Goal: Task Accomplishment & Management: Complete application form

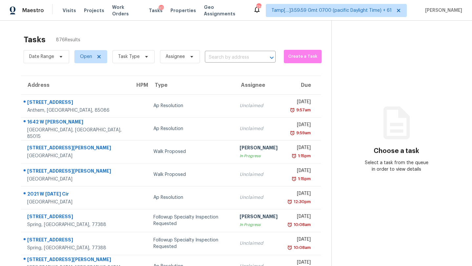
click at [243, 59] on input "text" at bounding box center [231, 57] width 52 height 10
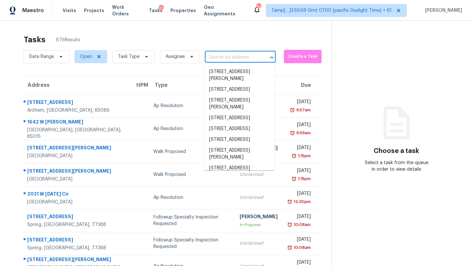
paste input "[STREET_ADDRESS][PERSON_NAME]"
type input "[STREET_ADDRESS][PERSON_NAME]"
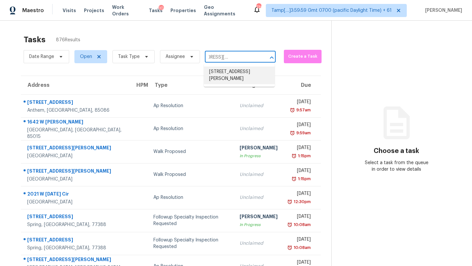
click at [239, 73] on li "[STREET_ADDRESS][PERSON_NAME]" at bounding box center [239, 76] width 71 height 18
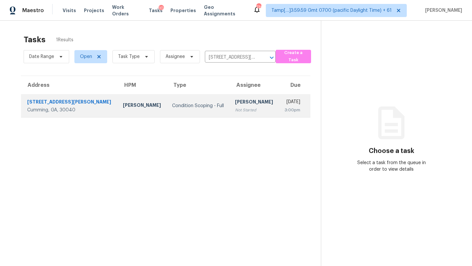
click at [236, 99] on div "[PERSON_NAME]" at bounding box center [254, 103] width 39 height 8
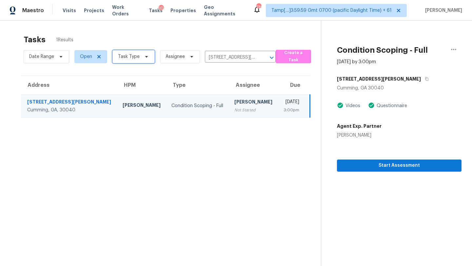
click at [127, 61] on span "Task Type" at bounding box center [133, 56] width 42 height 13
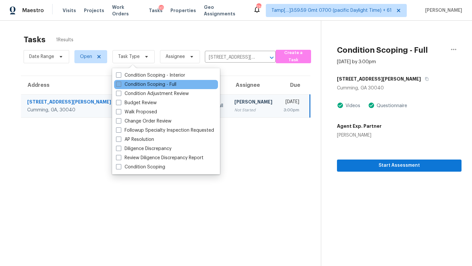
click at [139, 86] on label "Condition Scoping - Full" at bounding box center [146, 84] width 60 height 7
click at [120, 86] on input "Condition Scoping - Full" at bounding box center [118, 83] width 4 height 4
checkbox input "true"
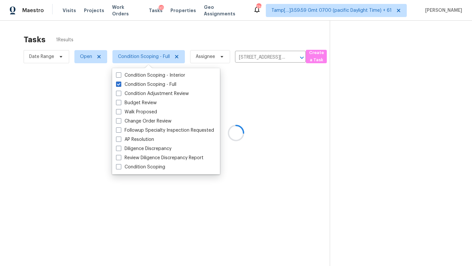
click at [183, 43] on div "Tasks 1 Results" at bounding box center [177, 39] width 306 height 17
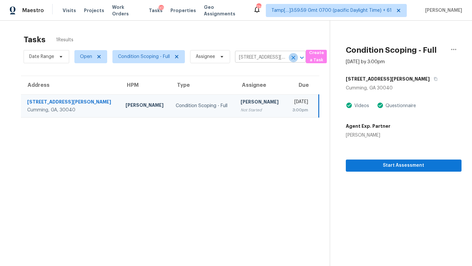
click at [293, 59] on icon "Clear" at bounding box center [293, 57] width 7 height 7
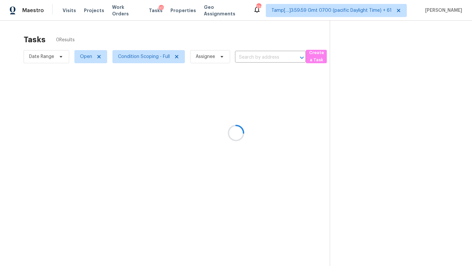
click at [256, 44] on div at bounding box center [236, 133] width 472 height 266
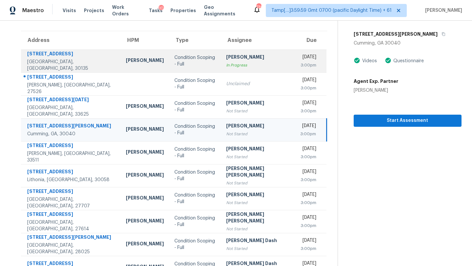
scroll to position [75, 0]
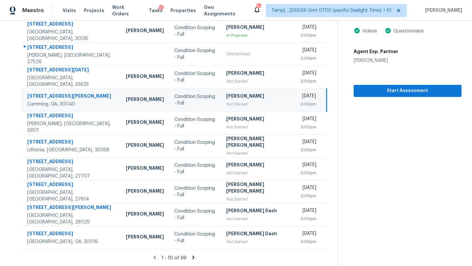
click at [221, 109] on td "[PERSON_NAME] Not Started" at bounding box center [258, 99] width 74 height 23
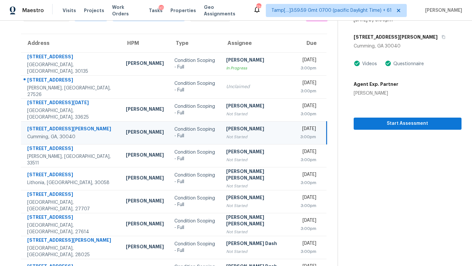
scroll to position [34, 0]
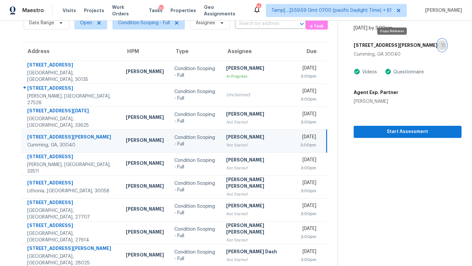
click at [438, 45] on button "button" at bounding box center [442, 45] width 9 height 12
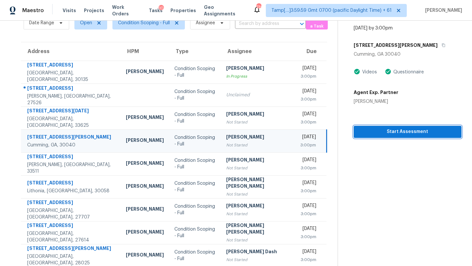
click at [364, 132] on span "Start Assessment" at bounding box center [407, 132] width 97 height 8
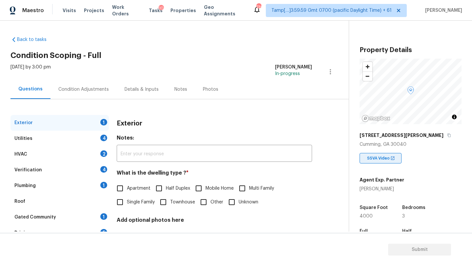
scroll to position [128, 0]
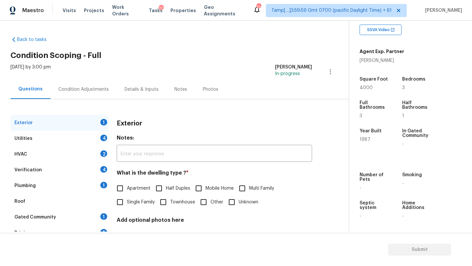
click at [127, 209] on label "Single Family" at bounding box center [134, 202] width 42 height 14
click at [127, 209] on input "Single Family" at bounding box center [120, 202] width 14 height 14
click at [127, 205] on span "Single Family" at bounding box center [141, 203] width 28 height 7
click at [127, 205] on input "Single Family" at bounding box center [120, 203] width 14 height 14
click at [119, 205] on input "Single Family" at bounding box center [120, 203] width 14 height 14
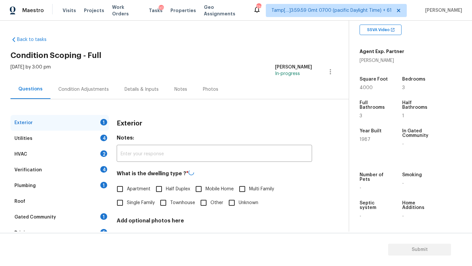
checkbox input "true"
click at [90, 222] on div "Gated Community 1" at bounding box center [59, 217] width 98 height 16
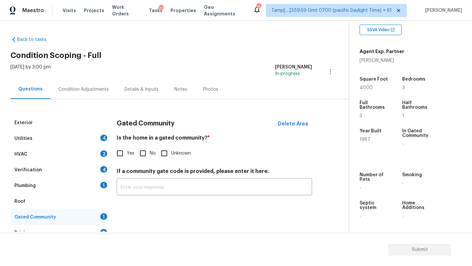
click at [152, 157] on label "No" at bounding box center [146, 153] width 20 height 14
click at [150, 157] on input "No" at bounding box center [143, 153] width 14 height 14
checkbox input "true"
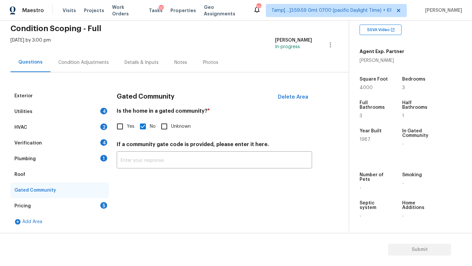
click at [99, 206] on div "Pricing 5" at bounding box center [59, 206] width 98 height 16
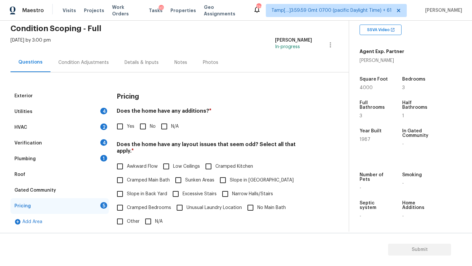
click at [143, 141] on div "Pricing Does the home have any additions? * Yes No N/A Does the home have any l…" at bounding box center [214, 212] width 195 height 248
click at [149, 120] on input "No" at bounding box center [143, 127] width 14 height 14
checkbox input "true"
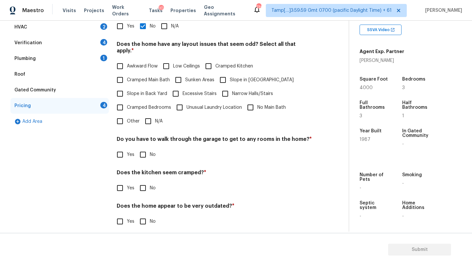
click at [148, 119] on input "N/A" at bounding box center [148, 121] width 14 height 14
checkbox input "true"
click at [148, 153] on input "No" at bounding box center [143, 155] width 14 height 14
checkbox input "true"
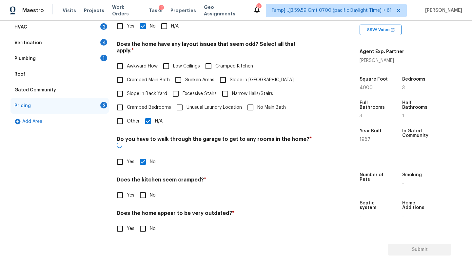
click at [146, 177] on div "Does the kitchen seem cramped? * Yes No" at bounding box center [214, 190] width 195 height 26
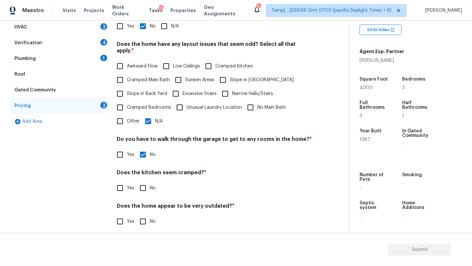
click at [146, 189] on div "Pricing Does the home have any additions? * Yes No N/A Does the home have any l…" at bounding box center [214, 112] width 195 height 248
click at [146, 181] on input "No" at bounding box center [143, 188] width 14 height 14
checkbox input "true"
click at [146, 216] on input "No" at bounding box center [143, 222] width 14 height 14
checkbox input "true"
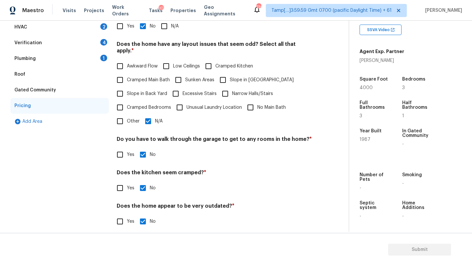
click at [25, 71] on div "Roof" at bounding box center [59, 75] width 98 height 16
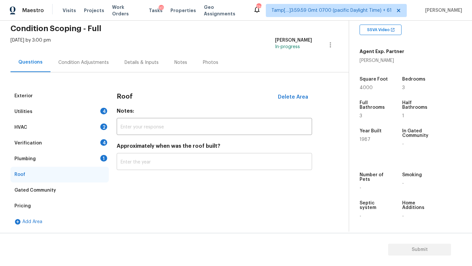
click at [145, 164] on input "text" at bounding box center [214, 162] width 195 height 15
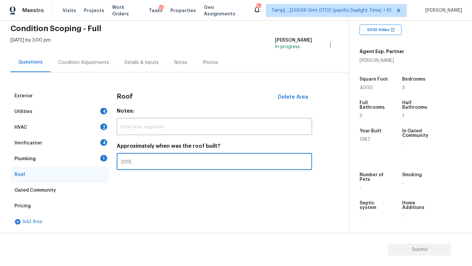
type input "2015"
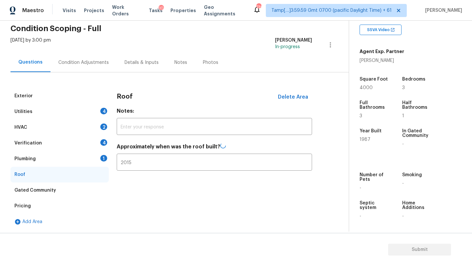
click at [40, 151] on div "Plumbing 1" at bounding box center [59, 159] width 98 height 16
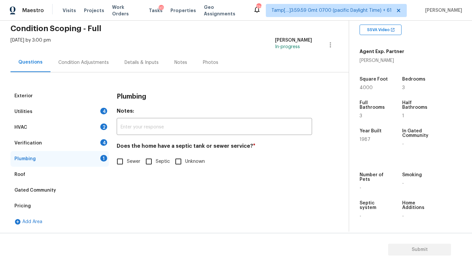
click at [121, 163] on input "Sewer" at bounding box center [120, 162] width 14 height 14
checkbox input "true"
click at [73, 148] on div "Verification 4" at bounding box center [59, 143] width 98 height 16
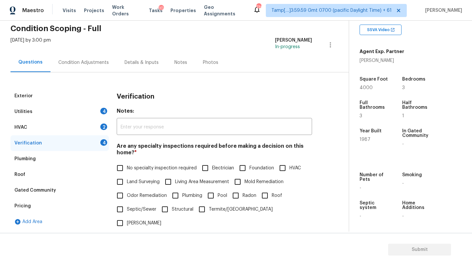
click at [147, 164] on label "No specialty inspection required" at bounding box center [155, 168] width 84 height 14
click at [127, 164] on input "No specialty inspection required" at bounding box center [120, 168] width 14 height 14
checkbox input "true"
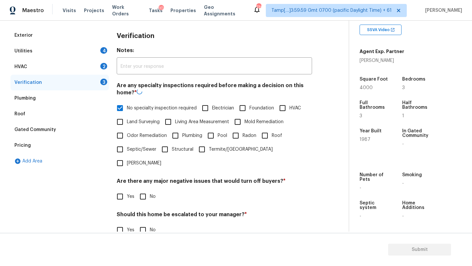
scroll to position [128, 0]
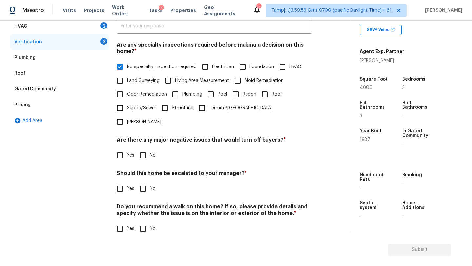
click at [145, 148] on input "No" at bounding box center [143, 155] width 14 height 14
checkbox input "true"
click at [145, 170] on div "Should this home be escalated to your manager? * Yes No" at bounding box center [214, 183] width 195 height 26
click at [145, 182] on input "No" at bounding box center [143, 189] width 14 height 14
checkbox input "true"
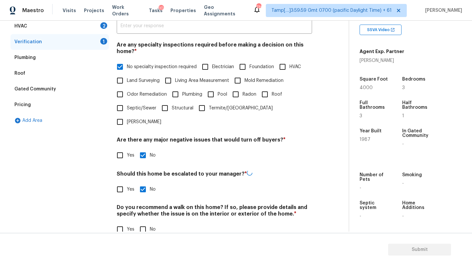
click at [144, 223] on input "No" at bounding box center [143, 230] width 14 height 14
checkbox input "true"
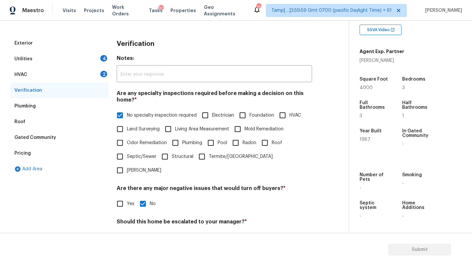
click at [50, 71] on div "HVAC 2" at bounding box center [59, 75] width 98 height 16
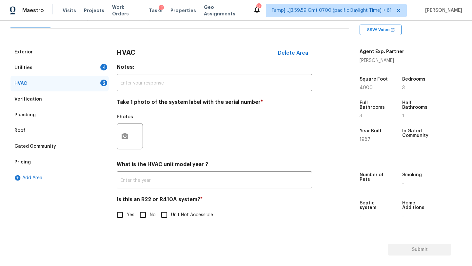
scroll to position [71, 0]
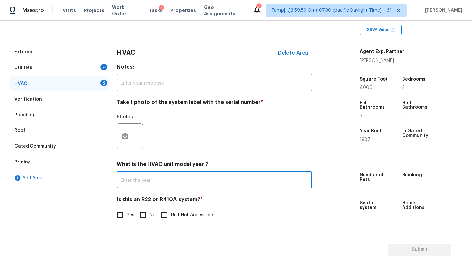
click at [148, 180] on input "text" at bounding box center [214, 180] width 195 height 15
click at [150, 182] on input "2015" at bounding box center [214, 180] width 195 height 15
type input "2015"
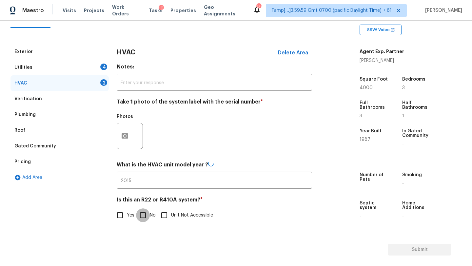
click at [141, 214] on input "No" at bounding box center [143, 215] width 14 height 14
checkbox input "true"
click at [66, 69] on div "Utilities 4" at bounding box center [59, 68] width 98 height 16
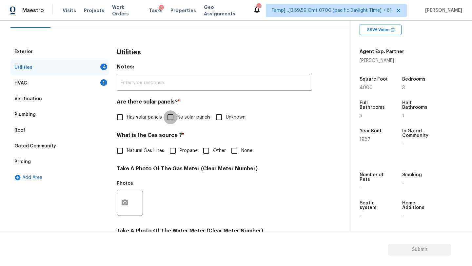
click at [172, 119] on input "No solar panels" at bounding box center [171, 117] width 14 height 14
checkbox input "true"
click at [128, 155] on label "Natural Gas Lines" at bounding box center [138, 152] width 51 height 14
click at [127, 155] on input "Natural Gas Lines" at bounding box center [120, 152] width 14 height 14
checkbox input "true"
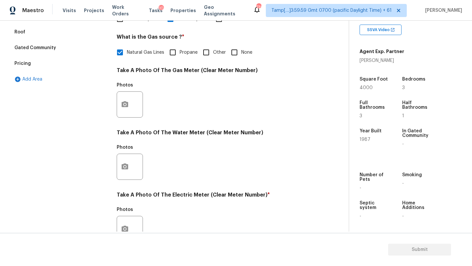
scroll to position [227, 0]
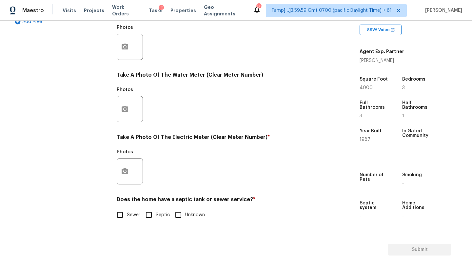
click at [129, 226] on div "Utilities Notes: ​ Are there solar panels? * Has solar panels No solar panels U…" at bounding box center [214, 59] width 195 height 342
click at [130, 211] on label "Sewer" at bounding box center [126, 215] width 27 height 14
click at [127, 211] on input "Sewer" at bounding box center [120, 215] width 14 height 14
checkbox input "true"
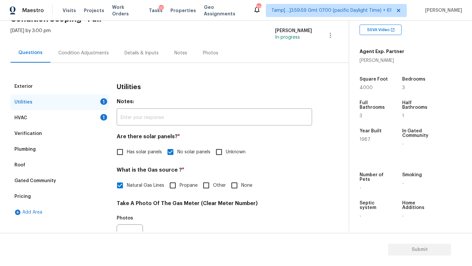
scroll to position [0, 0]
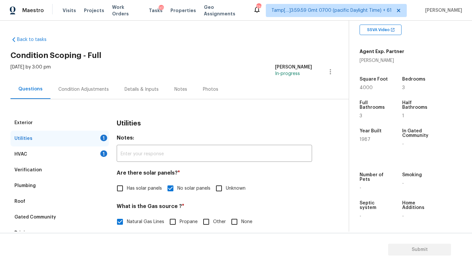
click at [46, 149] on div "HVAC 1" at bounding box center [59, 154] width 98 height 16
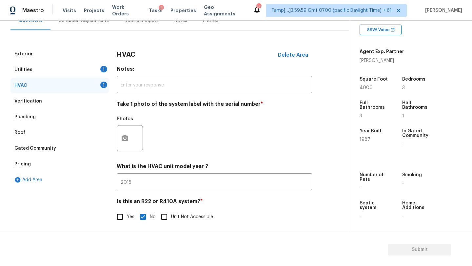
scroll to position [71, 0]
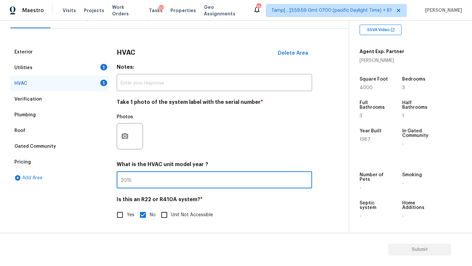
click at [156, 183] on input "2015" at bounding box center [214, 180] width 195 height 15
type input "2017"
click at [24, 128] on div "Roof" at bounding box center [19, 130] width 11 height 7
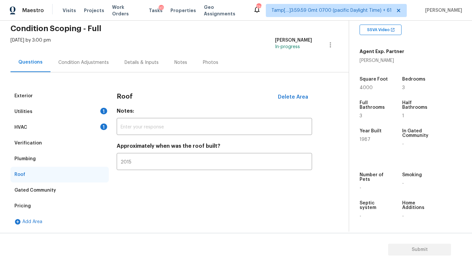
scroll to position [27, 0]
click at [67, 63] on div "Condition Adjustments" at bounding box center [83, 62] width 50 height 7
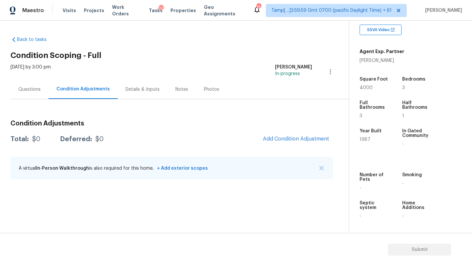
drag, startPoint x: 195, startPoint y: 127, endPoint x: 205, endPoint y: 127, distance: 9.5
click at [195, 127] on h3 "Condition Adjustments" at bounding box center [171, 123] width 322 height 7
click at [280, 128] on div "Condition Adjustments Total: $0 Deferred: $0 Add Condition Adjustment A virtual…" at bounding box center [171, 150] width 322 height 70
click at [280, 141] on span "Add Condition Adjustment" at bounding box center [296, 139] width 66 height 6
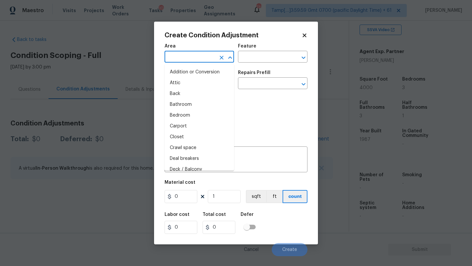
click at [202, 55] on input "text" at bounding box center [190, 57] width 51 height 10
type input "ex"
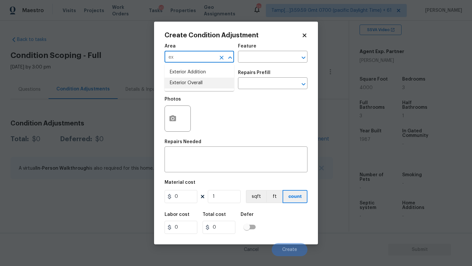
click at [202, 83] on li "Exterior Overall" at bounding box center [199, 83] width 69 height 11
type input "Exterior Overall"
click at [252, 61] on input "text" at bounding box center [263, 57] width 51 height 10
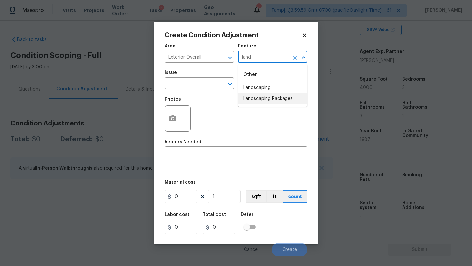
click at [251, 102] on li "Landscaping Packages" at bounding box center [272, 98] width 69 height 11
type input "Landscaping Packages"
click at [205, 87] on input "text" at bounding box center [190, 84] width 51 height 10
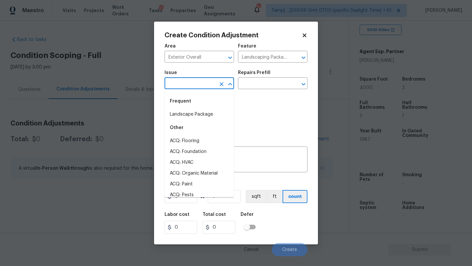
click at [203, 114] on li "Landscape Package" at bounding box center [199, 114] width 69 height 11
type input "Landscape Package"
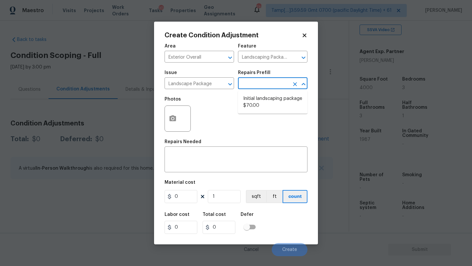
click at [256, 88] on input "text" at bounding box center [263, 84] width 51 height 10
click at [256, 103] on li "Initial landscaping package $70.00" at bounding box center [272, 102] width 69 height 18
type input "Home Readiness Packages"
type textarea "Mowing of grass up to 6" in height. Mow, edge along driveways & sidewalks, trim…"
type input "70"
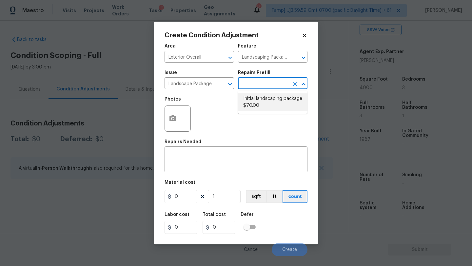
type input "70"
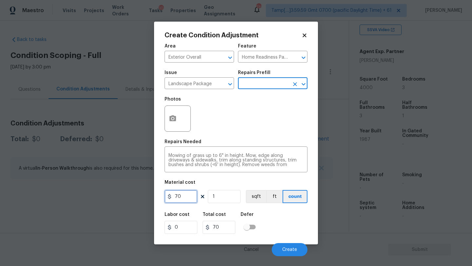
click at [180, 199] on input "70" at bounding box center [181, 196] width 33 height 13
type input "300"
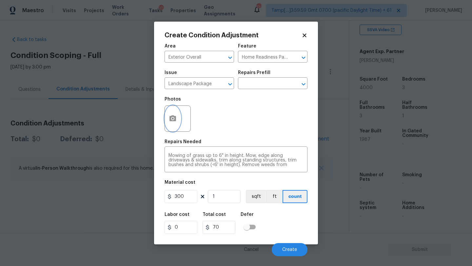
type input "300"
click at [172, 121] on icon "button" at bounding box center [172, 118] width 7 height 6
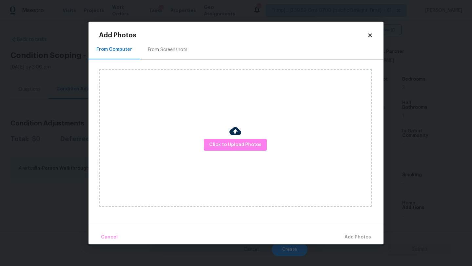
click at [166, 54] on div "From Screenshots" at bounding box center [167, 49] width 55 height 19
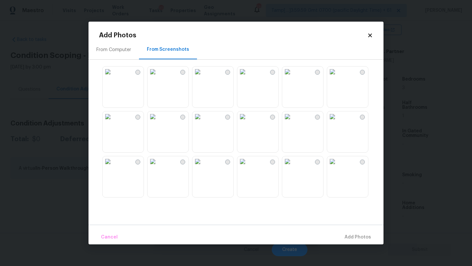
click at [338, 77] on img at bounding box center [332, 72] width 10 height 10
click at [293, 77] on img at bounding box center [287, 72] width 10 height 10
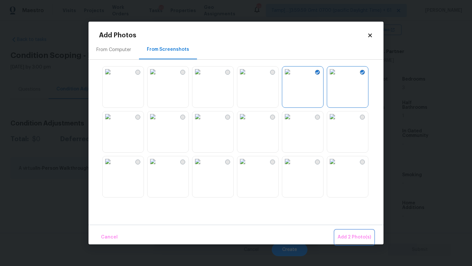
click at [349, 237] on span "Add 2 Photo(s)" at bounding box center [354, 237] width 33 height 8
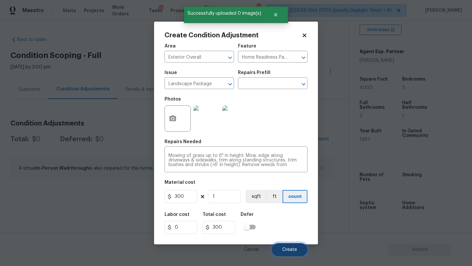
click at [291, 249] on span "Create" at bounding box center [289, 249] width 15 height 5
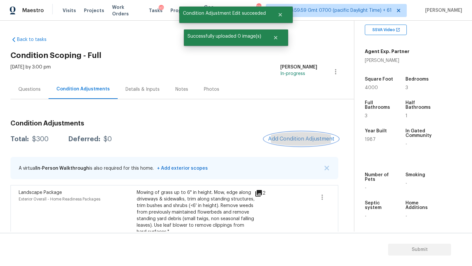
click at [291, 140] on span "Add Condition Adjustment" at bounding box center [301, 139] width 66 height 6
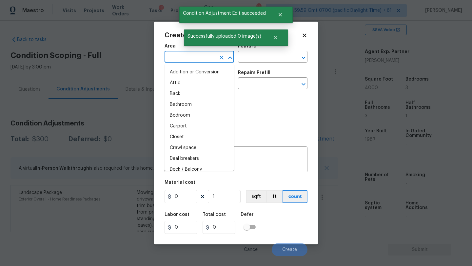
click at [192, 58] on input "text" at bounding box center [190, 57] width 51 height 10
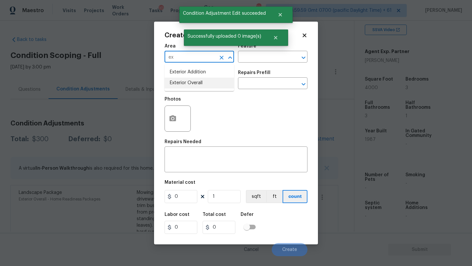
click at [199, 83] on li "Exterior Overall" at bounding box center [199, 83] width 69 height 11
type input "Exterior Overall"
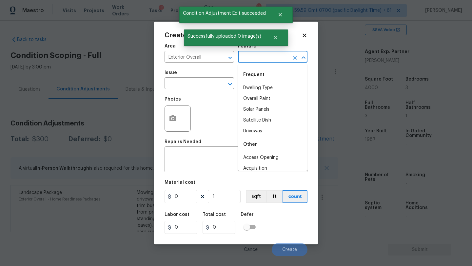
click at [258, 55] on input "text" at bounding box center [263, 57] width 51 height 10
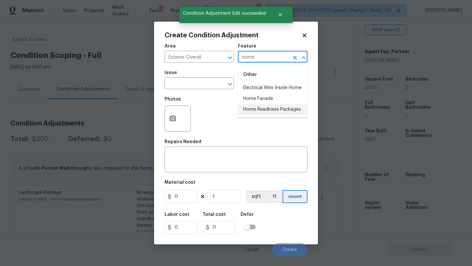
click at [264, 111] on li "Home Readiness Packages" at bounding box center [272, 109] width 69 height 11
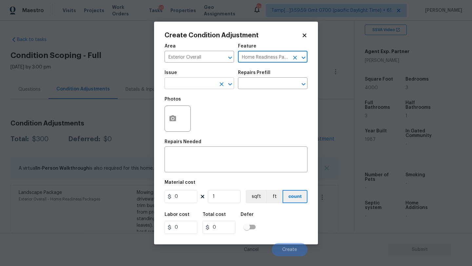
type input "Home Readiness Packages"
click at [190, 82] on input "text" at bounding box center [190, 84] width 51 height 10
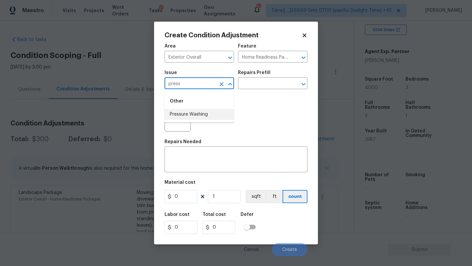
click at [187, 114] on li "Pressure Washing" at bounding box center [199, 114] width 69 height 11
type input "Pressure Washing"
click at [256, 86] on input "text" at bounding box center [263, 84] width 51 height 10
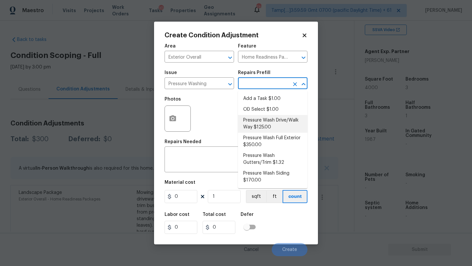
click at [266, 125] on li "Pressure Wash Drive/Walk Way $125.00" at bounding box center [272, 124] width 69 height 18
type input "Siding"
type textarea "Pressure wash the driveways/walkways as directed by the PM. Ensure that all deb…"
type input "125"
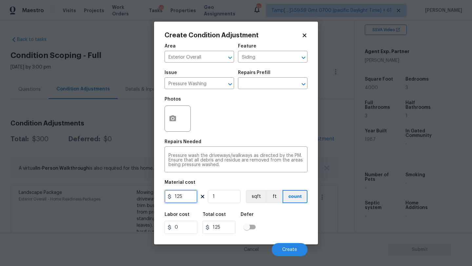
click at [187, 199] on input "125" at bounding box center [181, 196] width 33 height 13
type input "200"
click at [291, 252] on span "Create" at bounding box center [289, 249] width 15 height 5
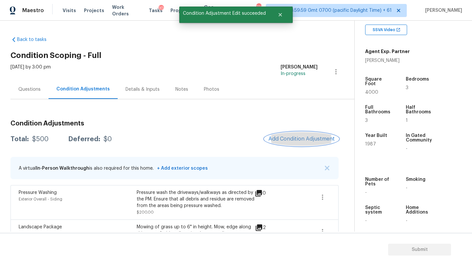
click at [295, 138] on span "Add Condition Adjustment" at bounding box center [301, 139] width 66 height 6
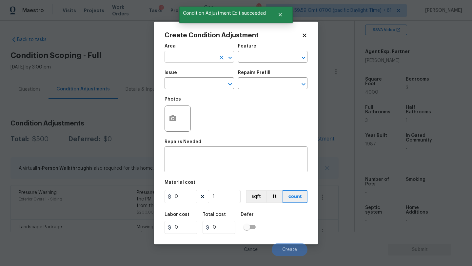
click at [195, 59] on input "text" at bounding box center [190, 57] width 51 height 10
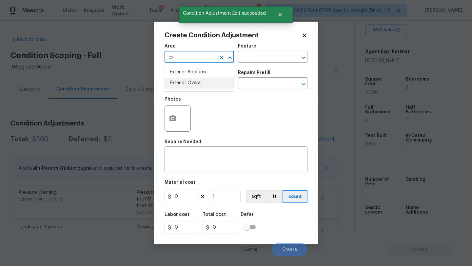
click at [197, 82] on li "Exterior Overall" at bounding box center [199, 83] width 69 height 11
type input "Exterior Overall"
click at [249, 61] on input "text" at bounding box center [263, 57] width 51 height 10
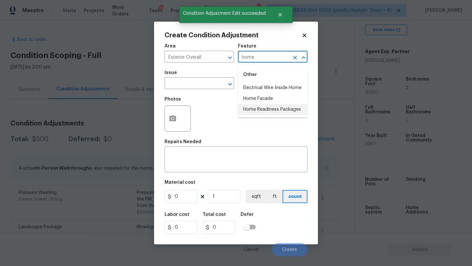
click at [247, 107] on li "Home Readiness Packages" at bounding box center [272, 109] width 69 height 11
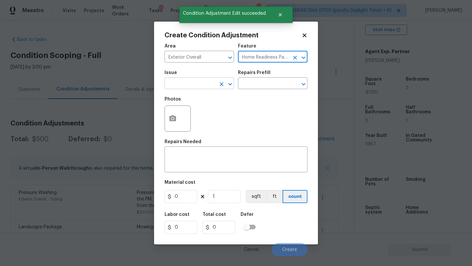
type input "Home Readiness Packages"
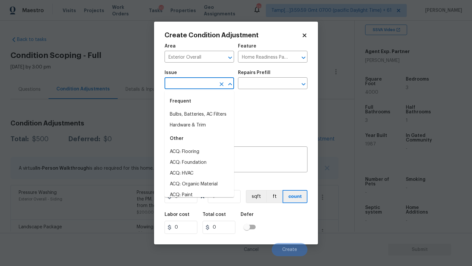
click at [200, 85] on input "text" at bounding box center [190, 84] width 51 height 10
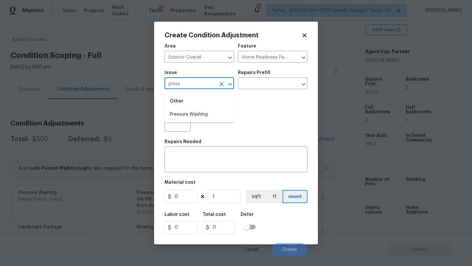
click at [200, 109] on div "Other" at bounding box center [199, 101] width 69 height 16
click at [200, 111] on li "Pressure Washing" at bounding box center [199, 114] width 69 height 11
type input "Pressure Washing"
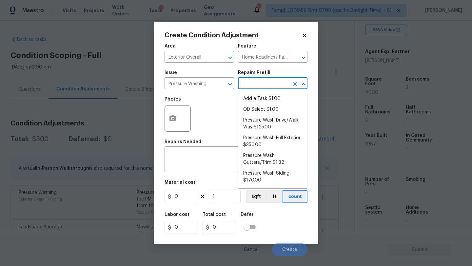
click at [254, 85] on input "text" at bounding box center [263, 84] width 51 height 10
click at [256, 180] on li "Pressure Wash Siding $170.00" at bounding box center [272, 177] width 69 height 18
type input "Siding"
type textarea "Protect areas as needed for pressure washing. Pressure wash the siding on the h…"
type input "170"
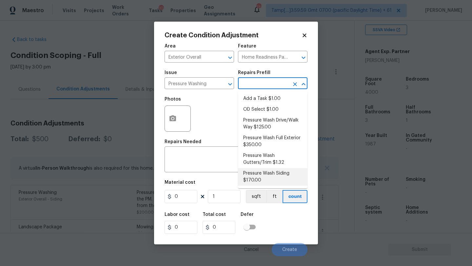
type input "170"
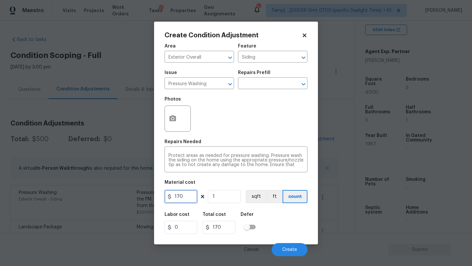
click at [196, 196] on input "170" at bounding box center [181, 196] width 33 height 13
type input "200"
click at [287, 249] on span "Create" at bounding box center [289, 249] width 15 height 5
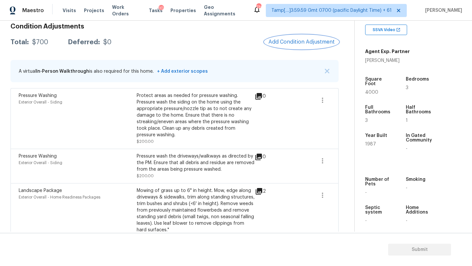
scroll to position [36, 0]
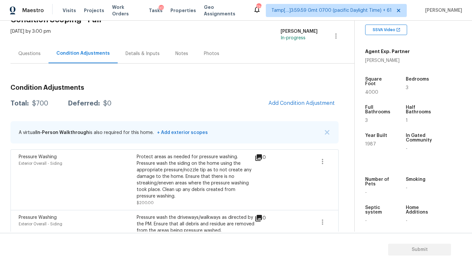
click at [29, 54] on div "Questions" at bounding box center [29, 53] width 22 height 7
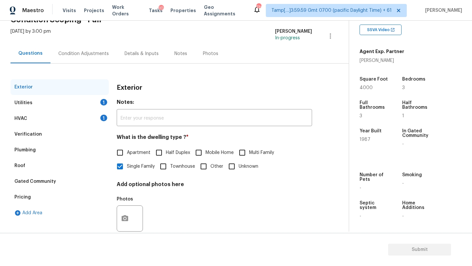
scroll to position [36, 0]
click at [31, 195] on div "Pricing" at bounding box center [59, 197] width 98 height 16
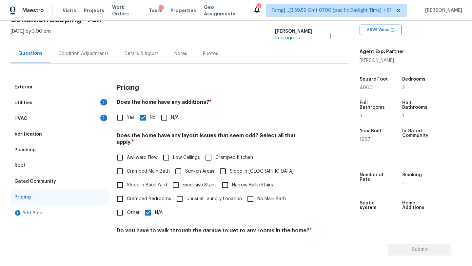
scroll to position [60, 0]
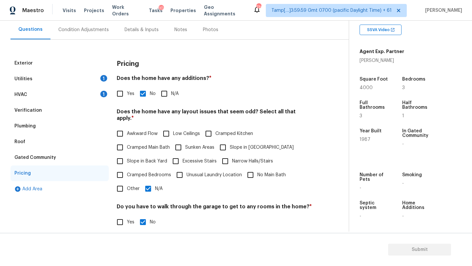
click at [236, 144] on span "Slope in [GEOGRAPHIC_DATA]" at bounding box center [262, 147] width 64 height 7
click at [230, 141] on input "Slope in [GEOGRAPHIC_DATA]" at bounding box center [223, 148] width 14 height 14
checkbox input "true"
click at [153, 158] on span "Slope in Back Yard" at bounding box center [147, 161] width 40 height 7
click at [127, 157] on input "Slope in Back Yard" at bounding box center [120, 161] width 14 height 14
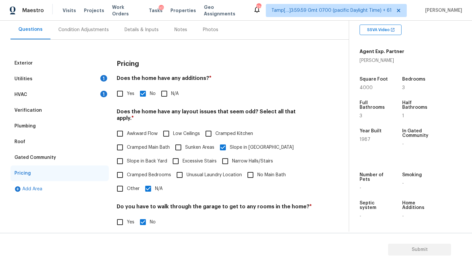
checkbox input "true"
click at [146, 184] on input "N/A" at bounding box center [148, 189] width 14 height 14
checkbox input "false"
click at [94, 34] on div "Condition Adjustments" at bounding box center [83, 29] width 66 height 19
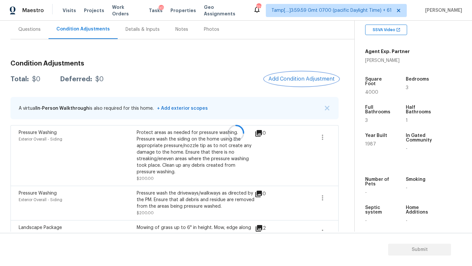
click at [292, 77] on span "Add Condition Adjustment" at bounding box center [301, 79] width 66 height 6
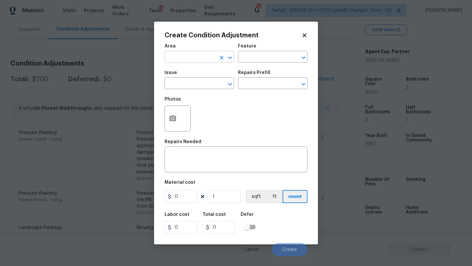
click at [195, 58] on input "text" at bounding box center [190, 57] width 51 height 10
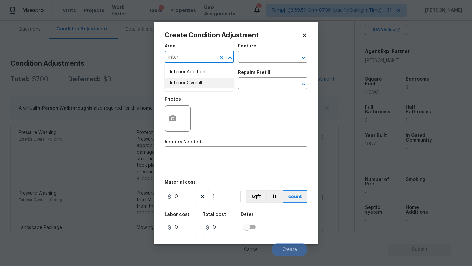
click at [202, 83] on li "Interior Overall" at bounding box center [199, 83] width 69 height 11
type input "Interior Overall"
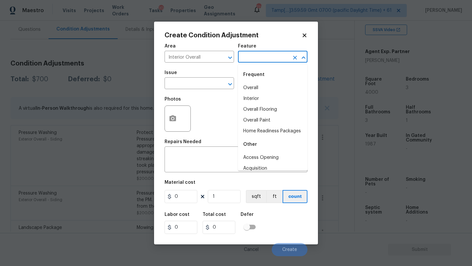
click at [260, 60] on input "text" at bounding box center [263, 57] width 51 height 10
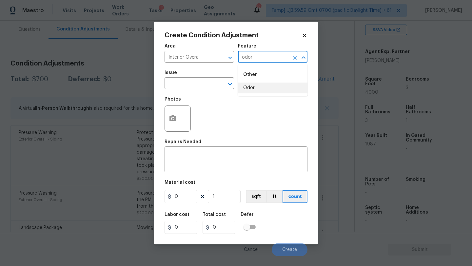
click at [256, 91] on li "Odor" at bounding box center [272, 88] width 69 height 11
type input "Odor"
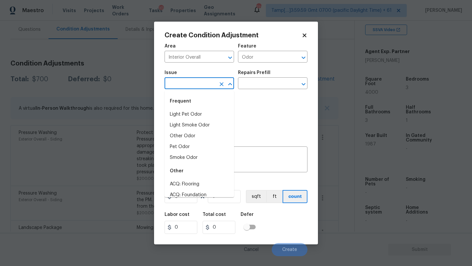
click at [210, 87] on input "text" at bounding box center [190, 84] width 51 height 10
click at [200, 114] on li "Light Pet Odor" at bounding box center [199, 114] width 69 height 11
type input "Light Pet Odor"
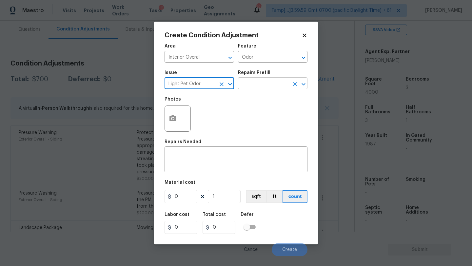
click at [269, 81] on input "text" at bounding box center [263, 84] width 51 height 10
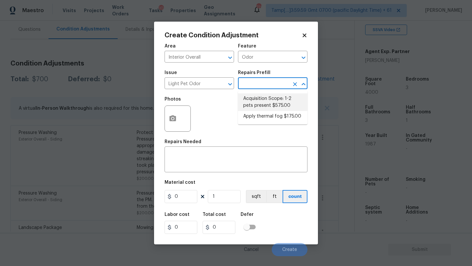
click at [269, 100] on li "Acquisition Scope: 1-2 pets present $575.00" at bounding box center [272, 102] width 69 height 18
type textarea "Acquisition Scope: 1-2 pets present"
type input "575"
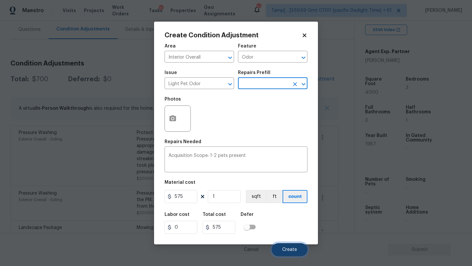
click at [285, 254] on button "Create" at bounding box center [290, 249] width 36 height 13
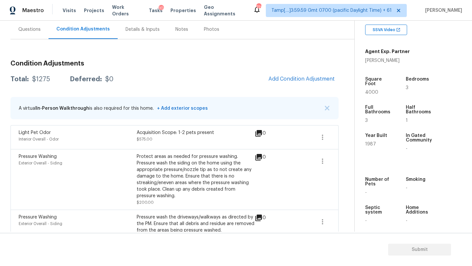
click at [29, 31] on div "Questions" at bounding box center [29, 29] width 22 height 7
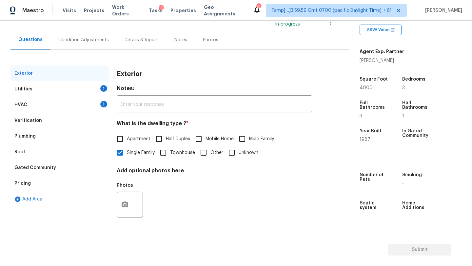
click at [35, 188] on div "Pricing" at bounding box center [59, 184] width 98 height 16
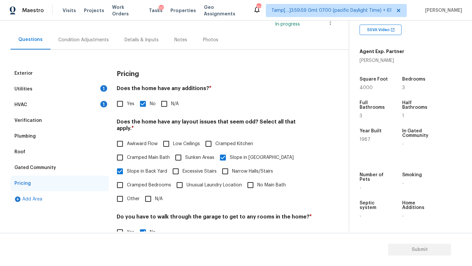
scroll to position [60, 0]
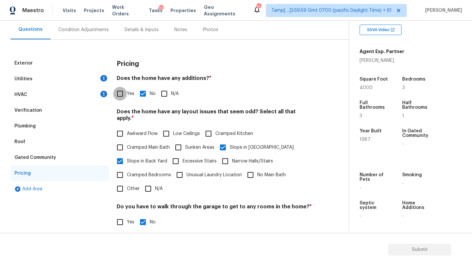
click at [124, 88] on input "Yes" at bounding box center [120, 94] width 14 height 14
checkbox input "true"
checkbox input "false"
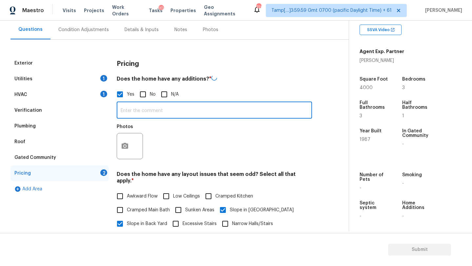
click at [125, 112] on input "text" at bounding box center [214, 110] width 195 height 15
type input "There is screened patio"
click at [122, 144] on icon "button" at bounding box center [125, 145] width 7 height 6
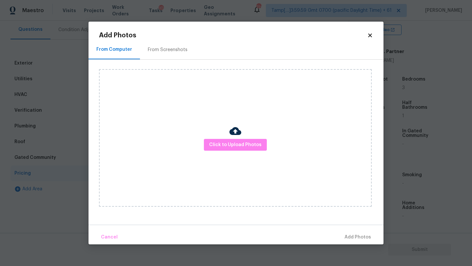
click at [225, 151] on div "Click to Upload Photos" at bounding box center [235, 138] width 273 height 138
click at [232, 142] on span "Click to Upload Photos" at bounding box center [235, 145] width 52 height 8
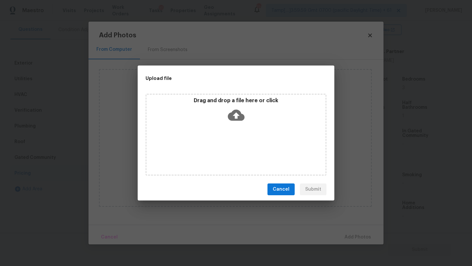
click at [232, 136] on div "Drag and drop a file here or click" at bounding box center [236, 135] width 181 height 82
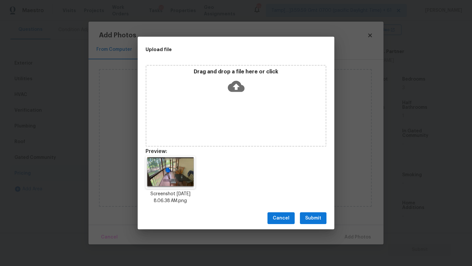
click at [317, 218] on span "Submit" at bounding box center [313, 218] width 16 height 8
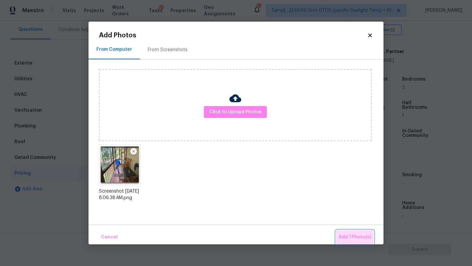
click at [347, 239] on span "Add 1 Photo(s)" at bounding box center [355, 237] width 32 height 8
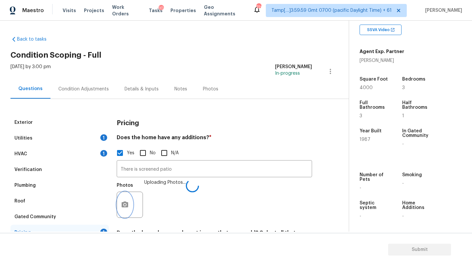
scroll to position [0, 0]
click at [86, 152] on div "HVAC 1" at bounding box center [59, 154] width 98 height 16
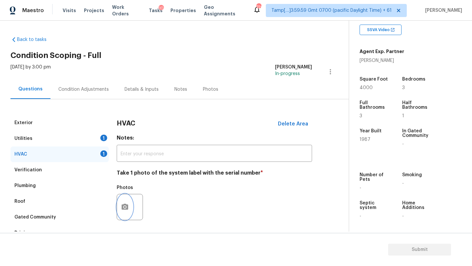
click at [126, 209] on icon "button" at bounding box center [125, 207] width 7 height 6
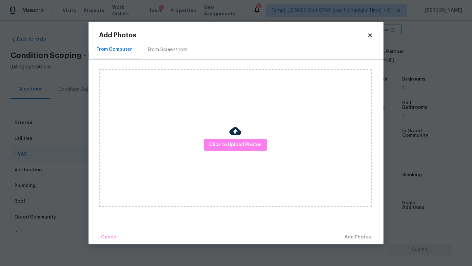
click at [180, 47] on div "From Screenshots" at bounding box center [168, 50] width 40 height 7
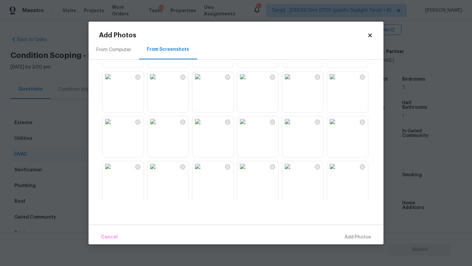
scroll to position [626, 0]
click at [293, 125] on img at bounding box center [287, 119] width 10 height 10
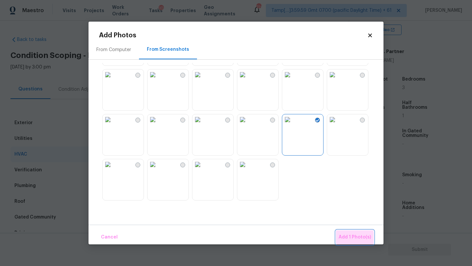
click at [354, 238] on span "Add 1 Photo(s)" at bounding box center [355, 237] width 32 height 8
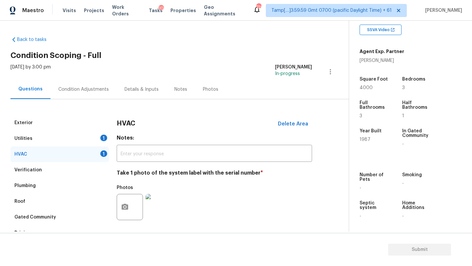
click at [62, 138] on div "Utilities 1" at bounding box center [59, 139] width 98 height 16
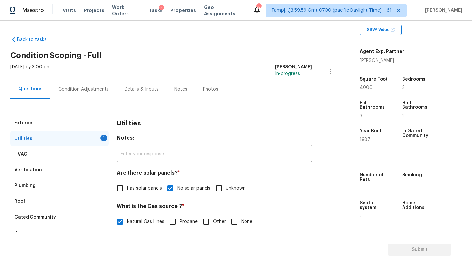
scroll to position [67, 0]
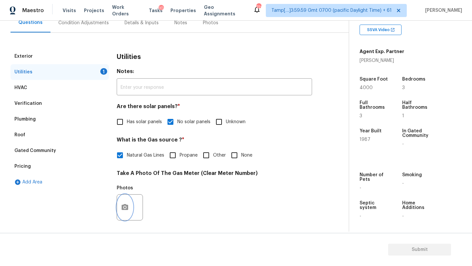
click at [125, 203] on button "button" at bounding box center [125, 208] width 16 height 26
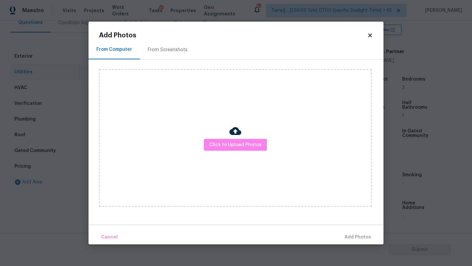
click at [167, 59] on div "From Screenshots" at bounding box center [167, 49] width 55 height 19
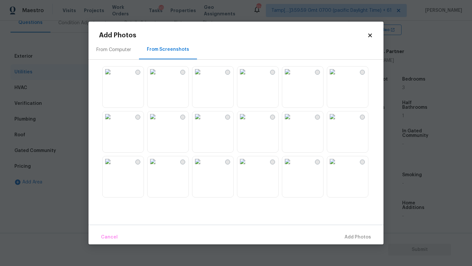
click at [293, 77] on img at bounding box center [287, 72] width 10 height 10
click at [360, 233] on button "Add 1 Photo(s)" at bounding box center [355, 237] width 38 height 14
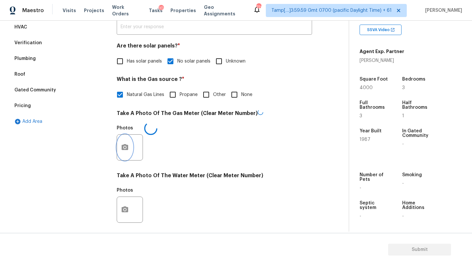
scroll to position [138, 0]
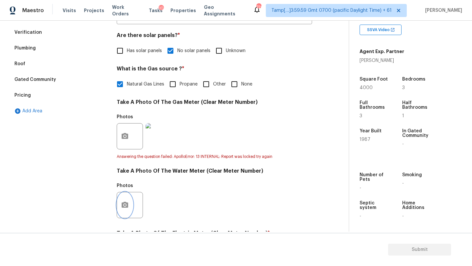
click at [125, 196] on button "button" at bounding box center [125, 205] width 16 height 26
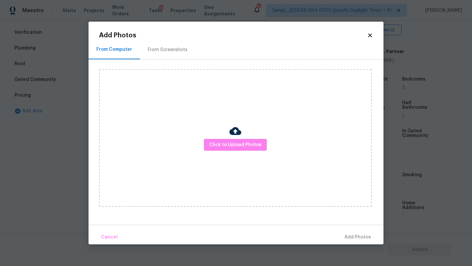
click at [163, 52] on div "From Screenshots" at bounding box center [168, 50] width 40 height 7
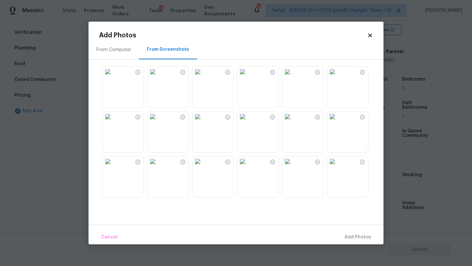
click at [293, 77] on img at bounding box center [287, 72] width 10 height 10
click at [352, 239] on span "Add 1 Photo(s)" at bounding box center [355, 237] width 32 height 8
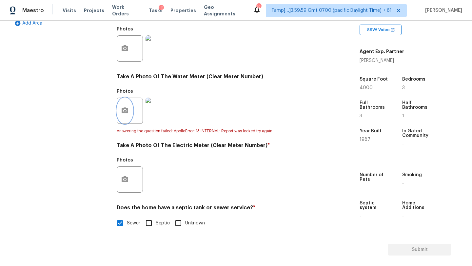
scroll to position [232, 0]
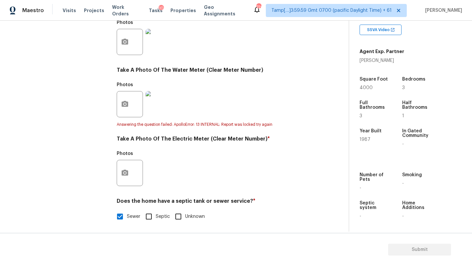
click at [122, 161] on div at bounding box center [130, 173] width 26 height 26
click at [123, 163] on button "button" at bounding box center [125, 173] width 16 height 26
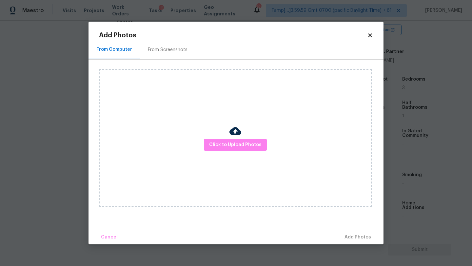
click at [177, 49] on div "From Screenshots" at bounding box center [168, 50] width 40 height 7
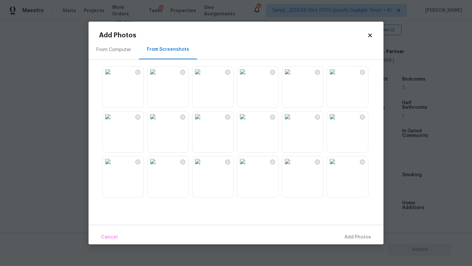
click at [291, 77] on img at bounding box center [287, 72] width 10 height 10
click at [359, 233] on span "Add 1 Photo(s)" at bounding box center [355, 237] width 32 height 8
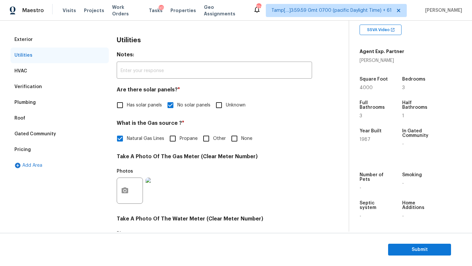
scroll to position [0, 0]
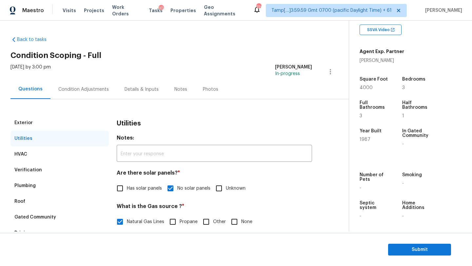
click at [101, 88] on div "Condition Adjustments" at bounding box center [83, 89] width 50 height 7
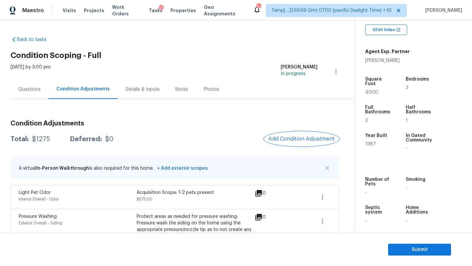
click at [303, 133] on button "Add Condition Adjustment" at bounding box center [301, 139] width 74 height 14
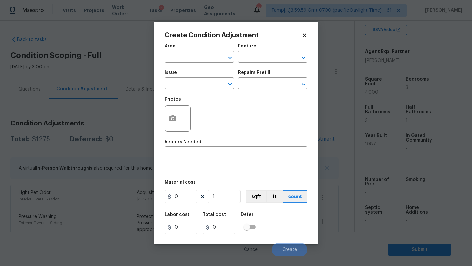
click at [193, 63] on span "Area ​" at bounding box center [199, 53] width 69 height 27
click at [200, 54] on input "text" at bounding box center [190, 57] width 51 height 10
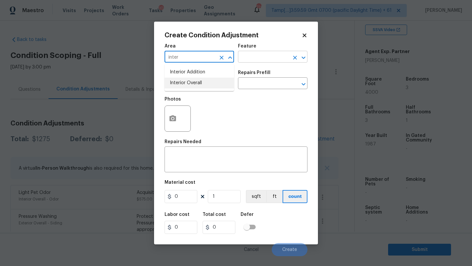
drag, startPoint x: 204, startPoint y: 83, endPoint x: 246, endPoint y: 62, distance: 47.3
click at [204, 83] on li "Interior Overall" at bounding box center [199, 83] width 69 height 11
type input "Interior Overall"
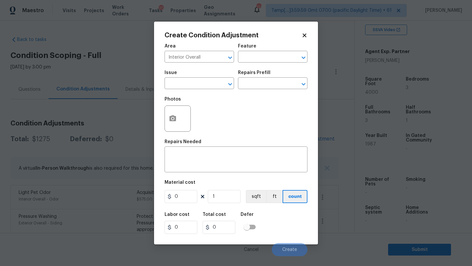
click at [276, 48] on div "Feature" at bounding box center [272, 48] width 69 height 9
click at [276, 55] on input "text" at bounding box center [263, 57] width 51 height 10
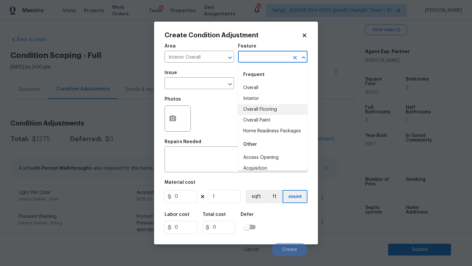
click at [268, 109] on li "Overall Flooring" at bounding box center [272, 109] width 69 height 11
type input "Overall Flooring"
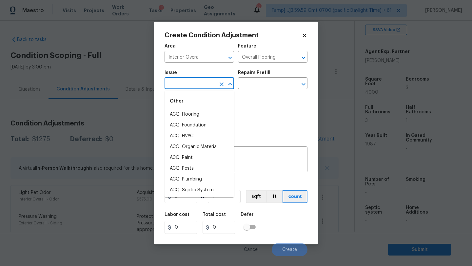
click at [193, 85] on input "text" at bounding box center [190, 84] width 51 height 10
click at [193, 115] on li "ACQ: Flooring" at bounding box center [199, 114] width 69 height 11
type input "ACQ: Flooring"
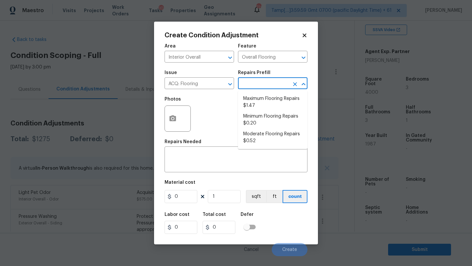
click at [249, 85] on input "text" at bounding box center [263, 84] width 51 height 10
click at [257, 119] on li "Minimum Flooring Repairs $0.20" at bounding box center [272, 120] width 69 height 18
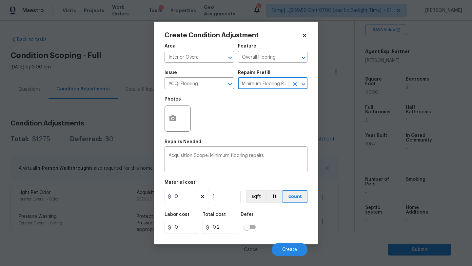
type input "Acquisition"
type textarea "Acquisition Scope: Minimum flooring repairs"
type input "0.2"
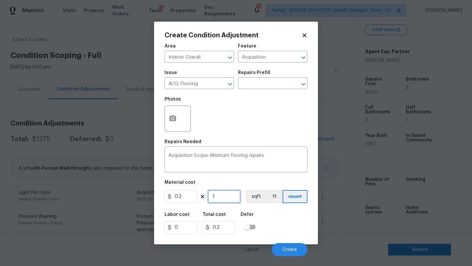
click at [231, 198] on input "1" at bounding box center [224, 196] width 33 height 13
type input "4"
type input "0.8"
type input "40"
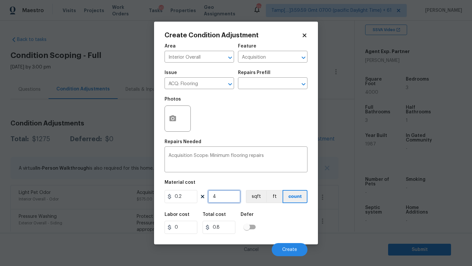
type input "8"
type input "400"
type input "80"
type input "4000"
type input "800"
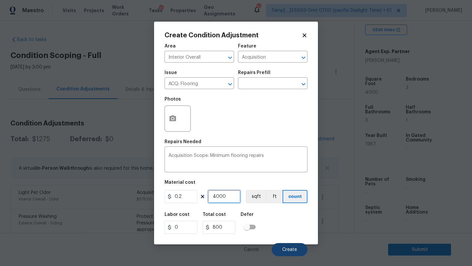
type input "4000"
click at [294, 250] on span "Create" at bounding box center [289, 249] width 15 height 5
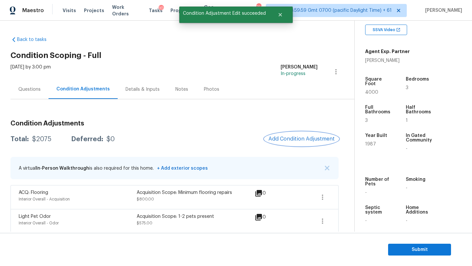
click at [301, 140] on span "Add Condition Adjustment" at bounding box center [301, 139] width 66 height 6
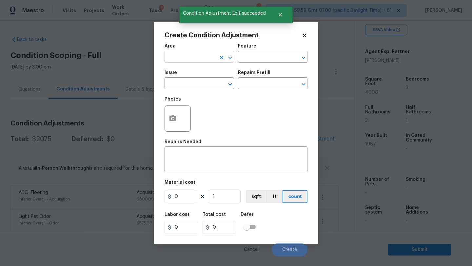
click at [181, 56] on input "text" at bounding box center [190, 57] width 51 height 10
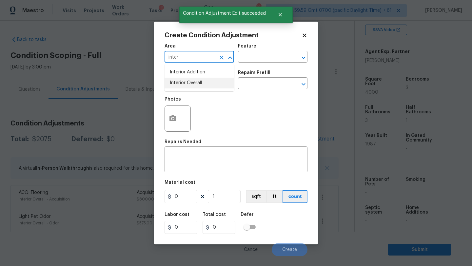
click at [186, 82] on li "Interior Overall" at bounding box center [199, 83] width 69 height 11
type input "Interior Overall"
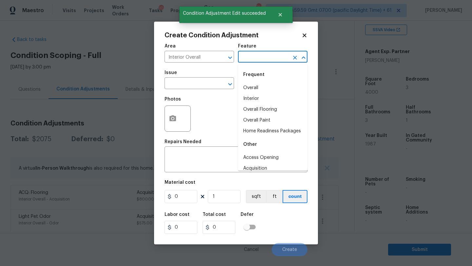
click at [244, 60] on input "text" at bounding box center [263, 57] width 51 height 10
click at [246, 120] on li "Overall Paint" at bounding box center [272, 120] width 69 height 11
type input "Overall Paint"
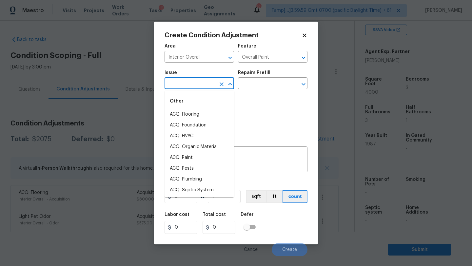
click at [181, 88] on input "text" at bounding box center [190, 84] width 51 height 10
click at [185, 158] on li "ACQ: Paint" at bounding box center [199, 157] width 69 height 11
type input "ACQ: Paint"
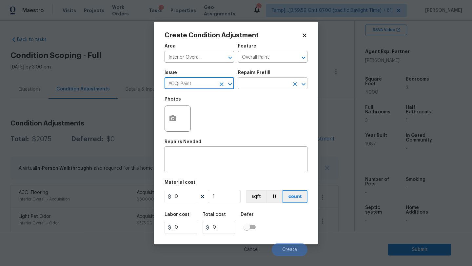
click at [253, 85] on input "text" at bounding box center [263, 84] width 51 height 10
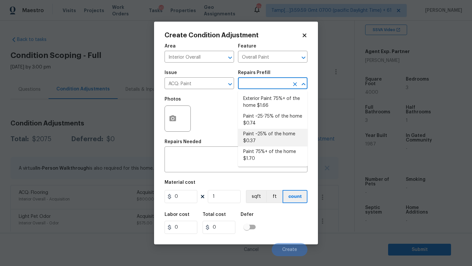
click at [262, 129] on li "Paint ~25% of the home $0.37" at bounding box center [272, 138] width 69 height 18
type input "Acquisition"
type textarea "Acquisition Scope: ~25% of the home needs interior paint"
type input "0.37"
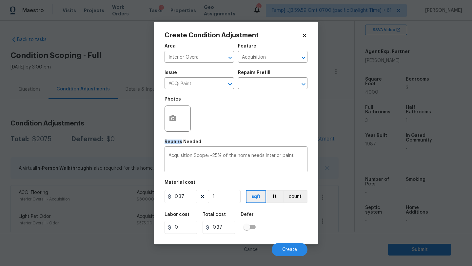
click at [262, 129] on div "Photos" at bounding box center [236, 114] width 143 height 43
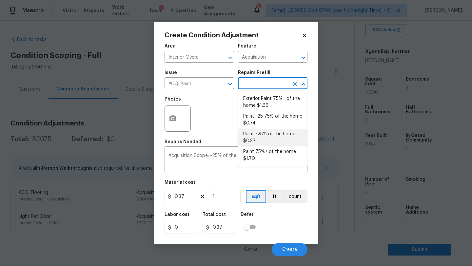
click at [262, 82] on input "text" at bounding box center [263, 84] width 51 height 10
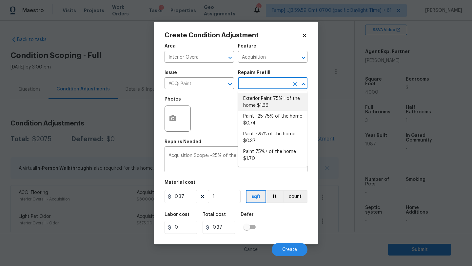
click at [265, 119] on li "Paint ~25-75% of the home $0.74" at bounding box center [272, 120] width 69 height 18
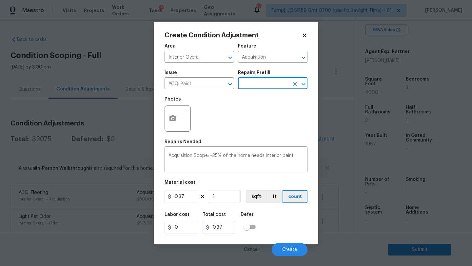
type textarea "Acquisition Scope: ~25 - 75% of the home needs interior paint"
type input "0.74"
click at [224, 195] on input "1" at bounding box center [224, 196] width 33 height 13
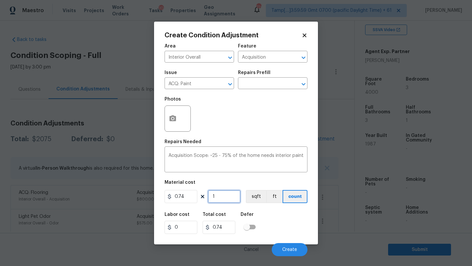
type input "4"
type input "2.96"
type input "40"
type input "29.6"
type input "400"
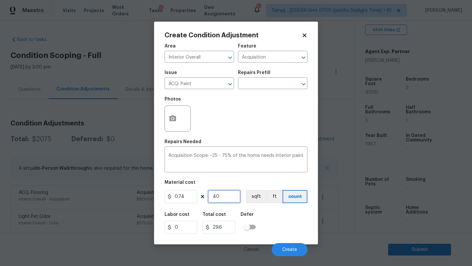
type input "296"
type input "4000"
type input "2960"
type input "4000"
click at [181, 126] on div at bounding box center [178, 119] width 26 height 26
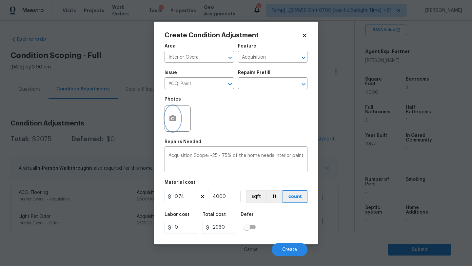
click at [175, 124] on button "button" at bounding box center [173, 119] width 16 height 26
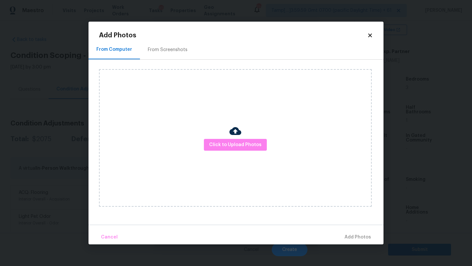
click at [239, 153] on div "Click to Upload Photos" at bounding box center [235, 138] width 273 height 138
click at [239, 141] on span "Click to Upload Photos" at bounding box center [235, 145] width 52 height 8
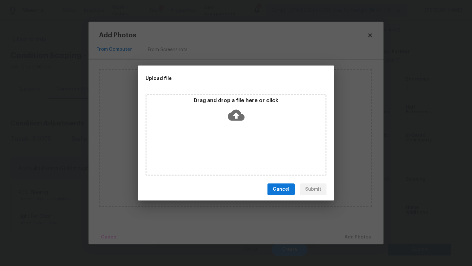
click at [239, 116] on icon at bounding box center [236, 115] width 17 height 11
